Goal: Information Seeking & Learning: Check status

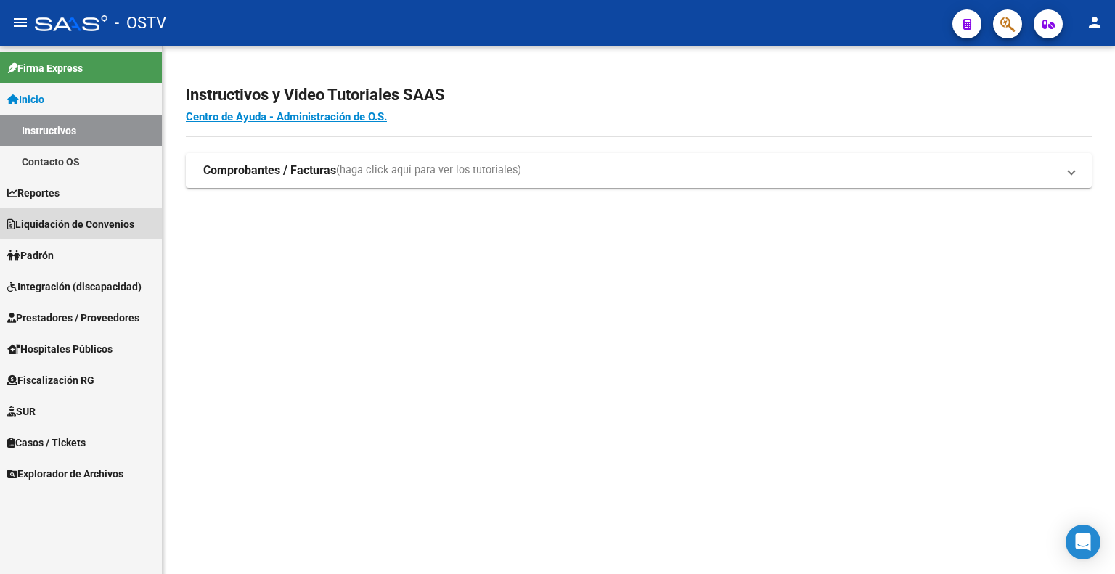
click at [123, 212] on link "Liquidación de Convenios" at bounding box center [81, 223] width 162 height 31
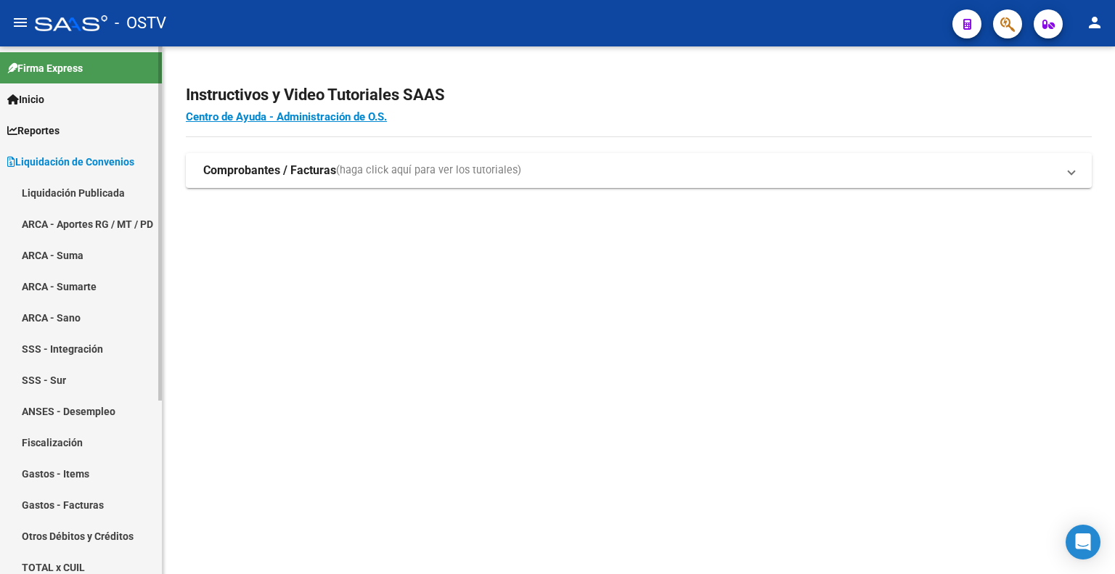
click at [112, 192] on link "Liquidación Publicada" at bounding box center [81, 192] width 162 height 31
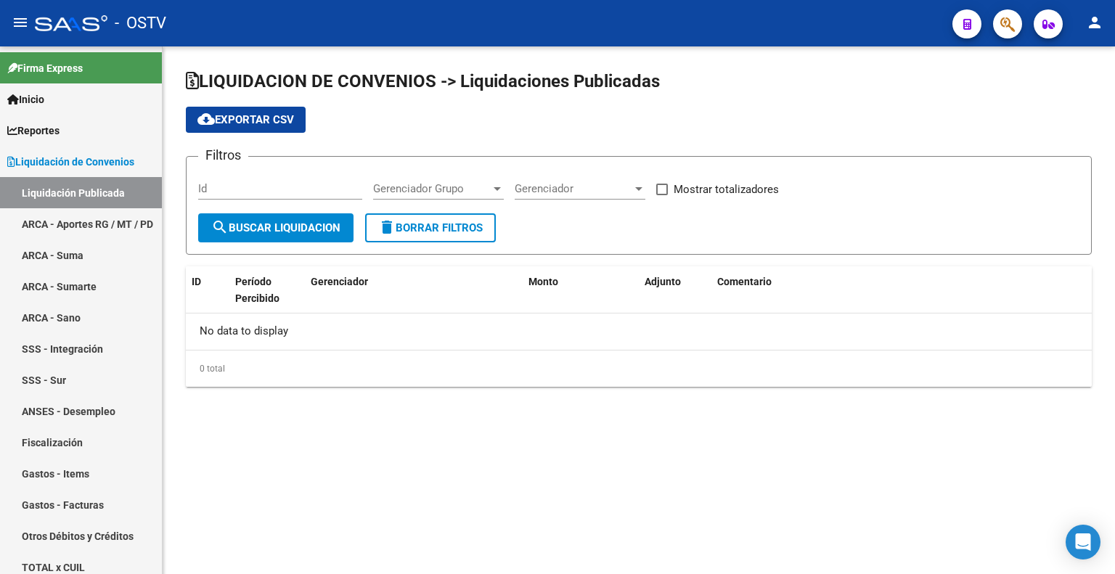
checkbox input "true"
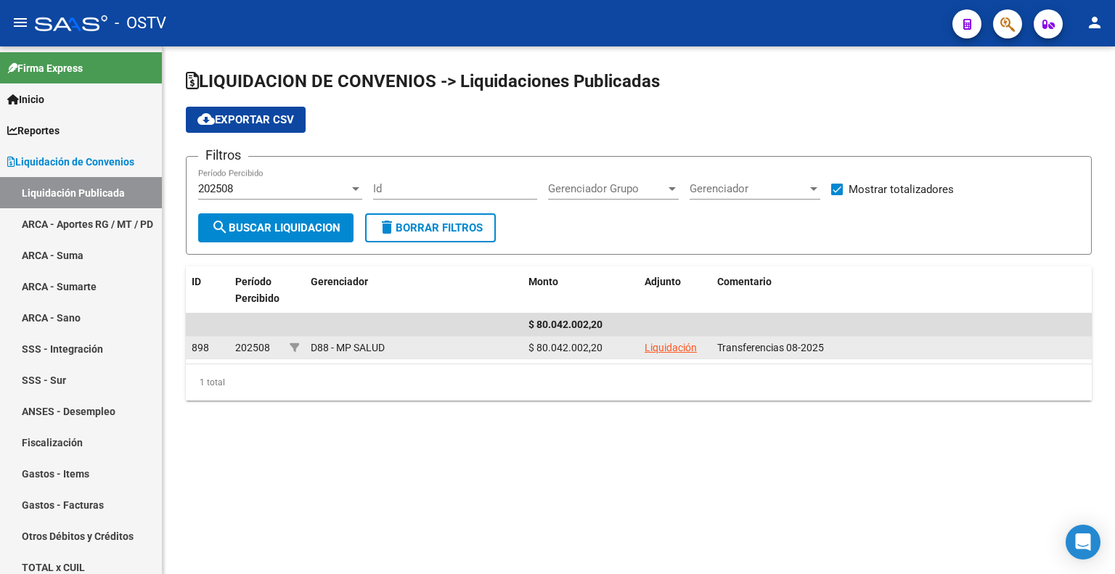
click at [676, 348] on link "Liquidación" at bounding box center [671, 348] width 52 height 12
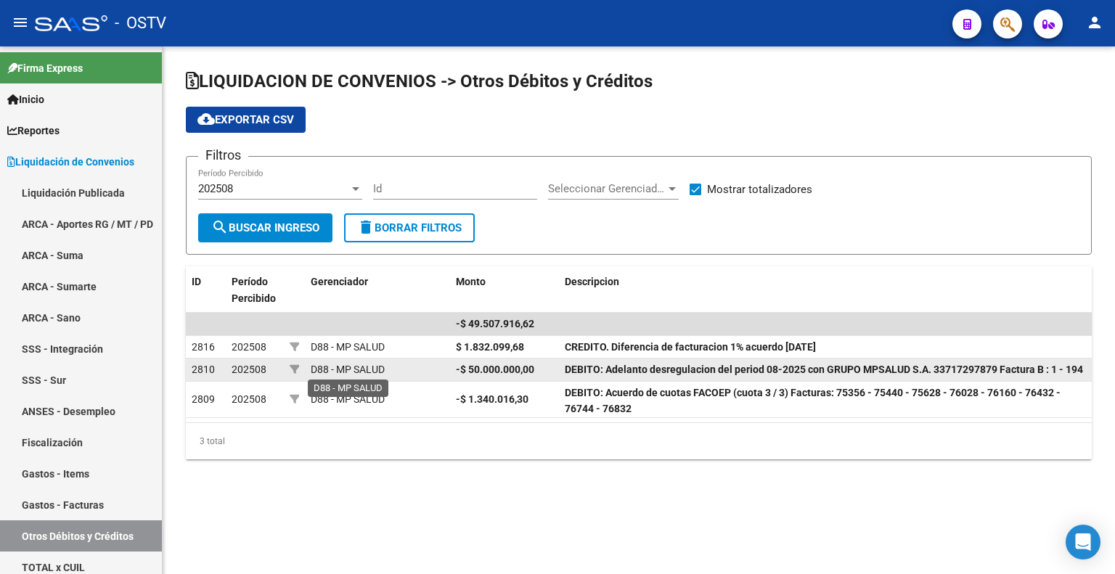
drag, startPoint x: 355, startPoint y: 363, endPoint x: 366, endPoint y: 365, distance: 11.1
click at [356, 364] on span "D88 - MP SALUD" at bounding box center [348, 370] width 74 height 12
click at [357, 366] on span "D88 - MP SALUD" at bounding box center [348, 370] width 74 height 12
click at [388, 362] on div "D88 - MP SALUD" at bounding box center [378, 369] width 134 height 17
click at [493, 364] on strong "-$ 50.000.000,00" at bounding box center [495, 370] width 78 height 12
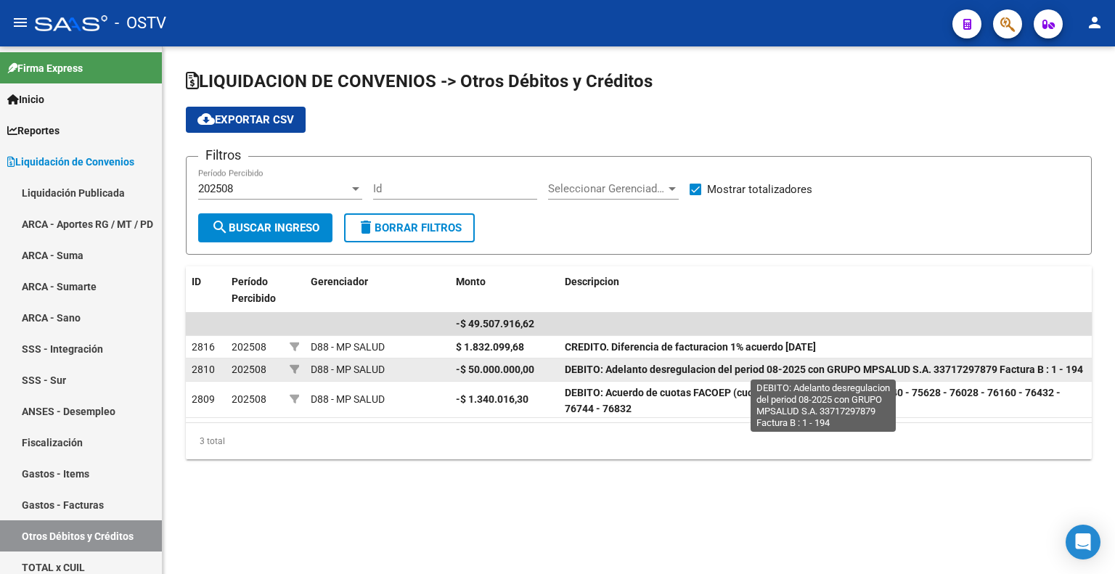
click at [637, 368] on strong "DEBITO: Adelanto desregulacion del period 08-2025 con GRUPO MPSALUD S.A. 337172…" at bounding box center [824, 370] width 518 height 12
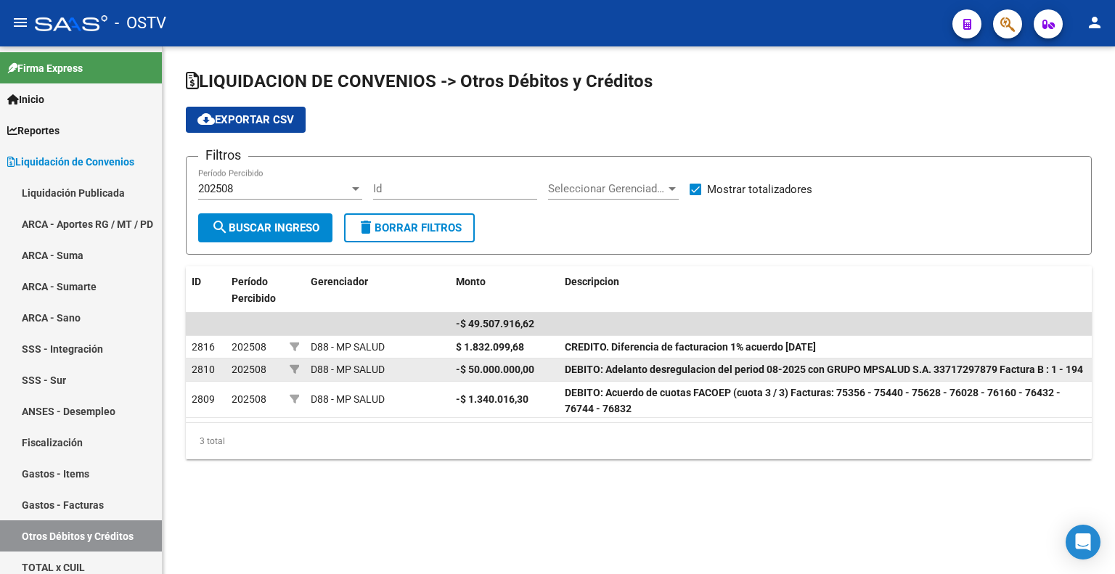
click at [643, 367] on strong "DEBITO: Adelanto desregulacion del period 08-2025 con GRUPO MPSALUD S.A. 337172…" at bounding box center [824, 370] width 518 height 12
click at [764, 365] on strong "DEBITO: Adelanto desregulacion del period 08-2025 con GRUPO MPSALUD S.A. 337172…" at bounding box center [824, 370] width 518 height 12
click at [766, 365] on strong "DEBITO: Adelanto desregulacion del period 08-2025 con GRUPO MPSALUD S.A. 337172…" at bounding box center [824, 370] width 518 height 12
click at [774, 364] on strong "DEBITO: Adelanto desregulacion del period 08-2025 con GRUPO MPSALUD S.A. 337172…" at bounding box center [824, 370] width 518 height 12
